Goal: Check status: Check status

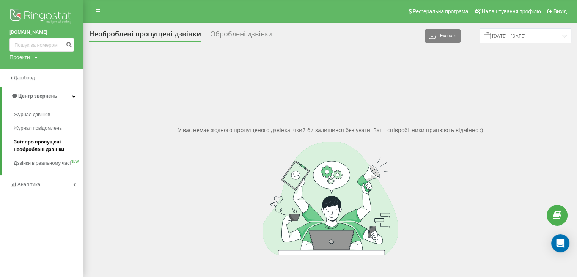
click at [49, 145] on span "Звіт про пропущені необроблені дзвінки" at bounding box center [47, 145] width 66 height 15
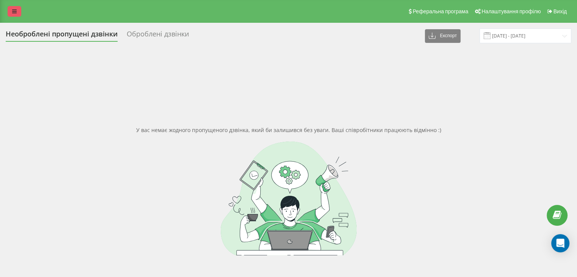
click at [18, 7] on link at bounding box center [15, 11] width 14 height 11
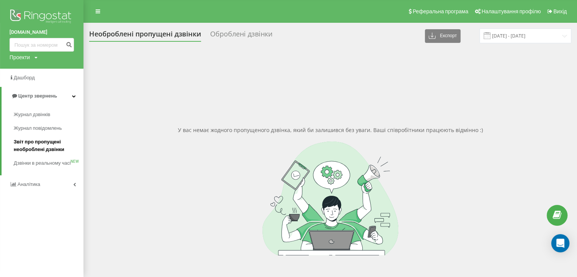
click at [48, 147] on span "Звіт про пропущені необроблені дзвінки" at bounding box center [47, 145] width 66 height 15
